Goal: Task Accomplishment & Management: Manage account settings

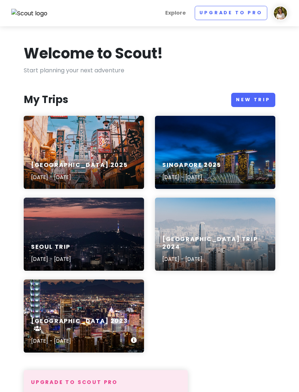
click at [114, 305] on div "[GEOGRAPHIC_DATA] 2023 [DATE] - [DATE]" at bounding box center [84, 315] width 120 height 73
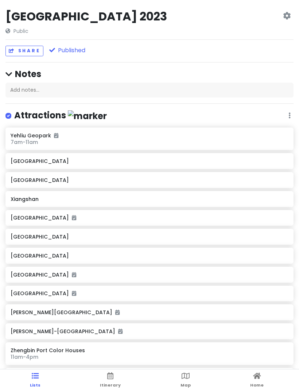
click at [109, 381] on link "Itinerary" at bounding box center [110, 380] width 21 height 23
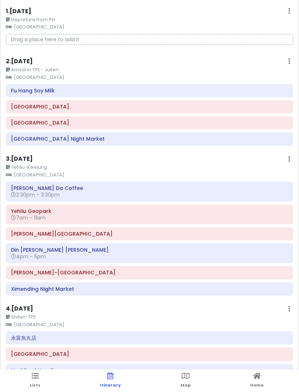
click at [187, 391] on link "Map" at bounding box center [186, 380] width 10 height 23
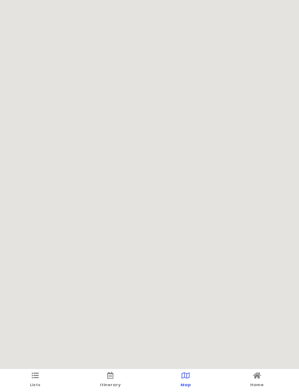
scroll to position [12, 0]
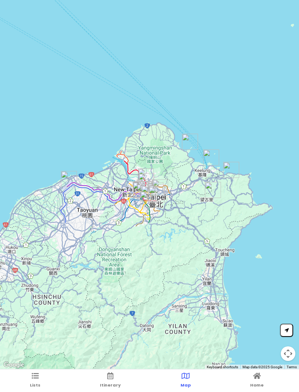
click at [118, 379] on link "Itinerary" at bounding box center [110, 380] width 21 height 23
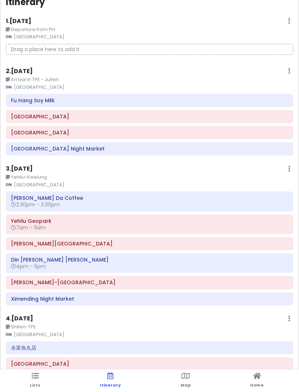
scroll to position [0, 0]
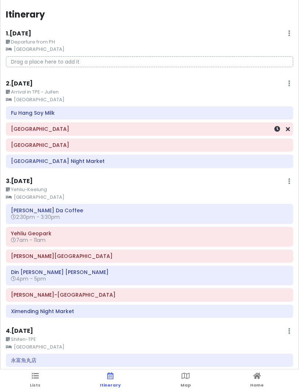
click at [174, 93] on small "Arrival in TPE - Juifen" at bounding box center [150, 91] width 288 height 7
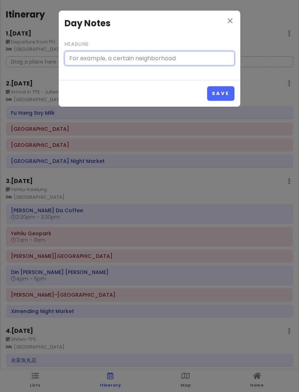
type input "Arrival in TPE - Juifen"
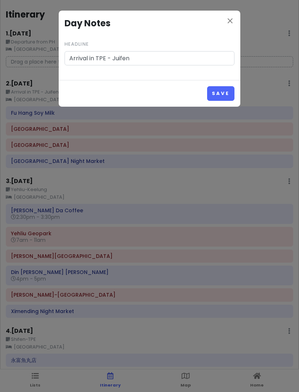
click at [227, 34] on div "close Day Notes Headline Arrival in TPE - Juifen" at bounding box center [150, 45] width 182 height 69
click at [228, 32] on div "close Day Notes Headline Arrival in TPE - Juifen" at bounding box center [150, 45] width 182 height 69
click at [221, 105] on div "Save" at bounding box center [150, 93] width 182 height 26
click at [223, 113] on div "close Day Notes Headline Arrival in TPE - Juifen Save" at bounding box center [149, 196] width 299 height 392
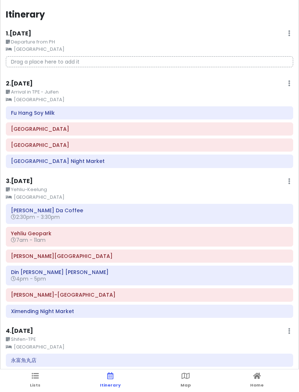
click at [29, 84] on h6 "2 . [DATE]" at bounding box center [19, 84] width 27 height 8
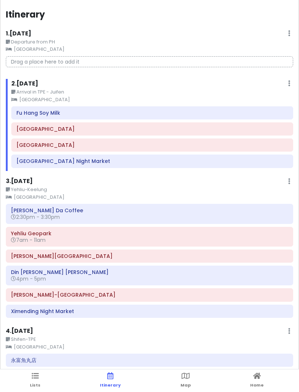
click at [286, 83] on div "2 . [DATE] Edit Day Notes Clear Lodging Delete Day" at bounding box center [152, 85] width 282 height 12
click at [185, 391] on link "Map" at bounding box center [186, 380] width 10 height 23
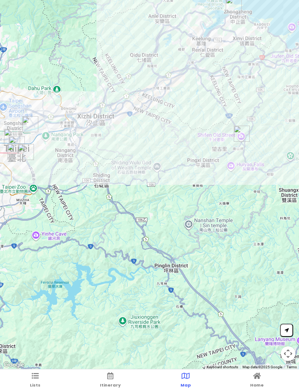
click at [112, 378] on icon at bounding box center [110, 375] width 6 height 5
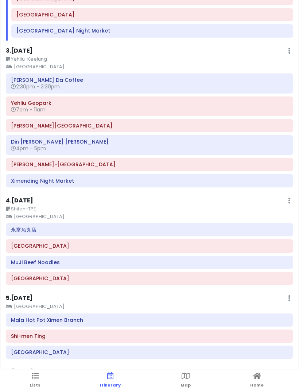
scroll to position [130, 0]
click at [160, 209] on small "Shifen-TPE" at bounding box center [150, 209] width 288 height 7
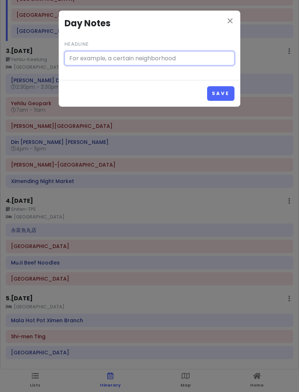
type input "Shifen-TPE"
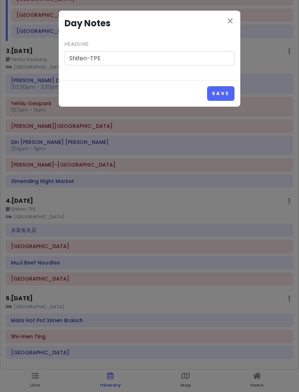
click at [230, 22] on icon "close" at bounding box center [230, 20] width 9 height 9
